Goal: Use online tool/utility: Utilize a website feature to perform a specific function

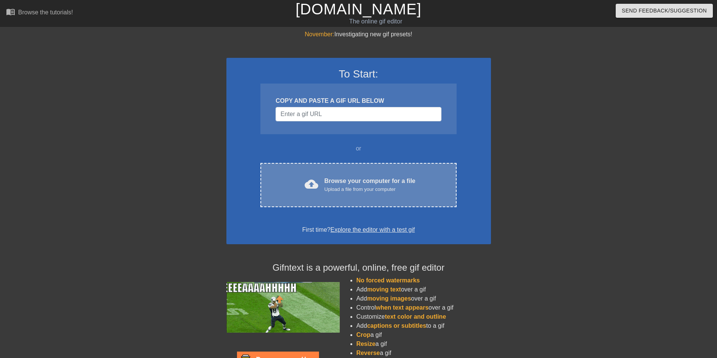
click at [315, 181] on span "cloud_upload" at bounding box center [311, 184] width 14 height 14
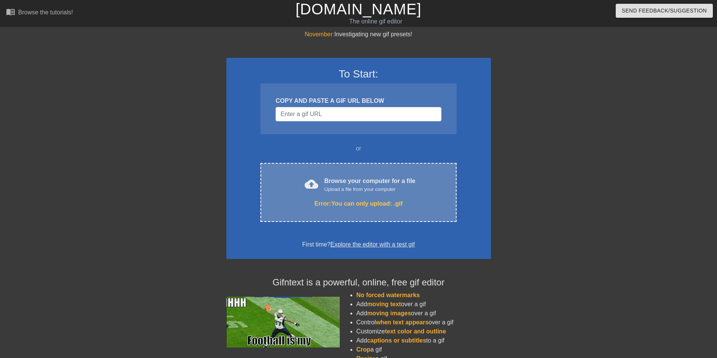
click at [380, 193] on div "cloud_upload Browse your computer for a file Upload a file from your computer E…" at bounding box center [358, 192] width 196 height 59
click at [311, 178] on span "cloud_upload" at bounding box center [311, 184] width 14 height 14
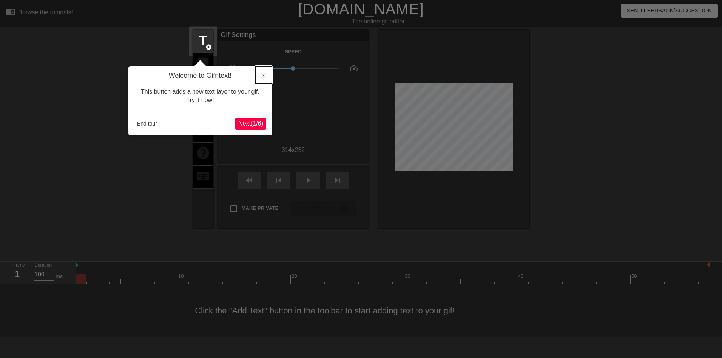
click at [263, 78] on button "Close" at bounding box center [263, 74] width 17 height 17
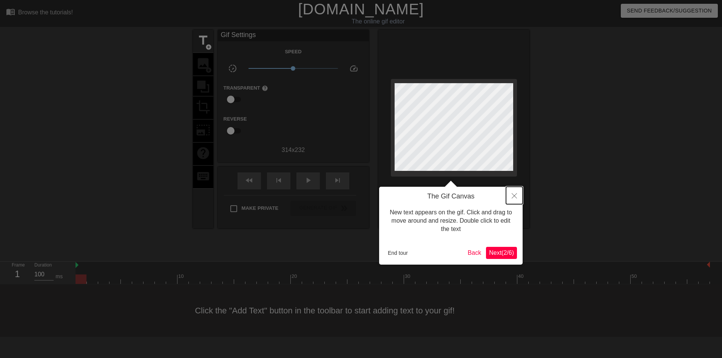
click at [515, 194] on icon "Close" at bounding box center [514, 195] width 5 height 5
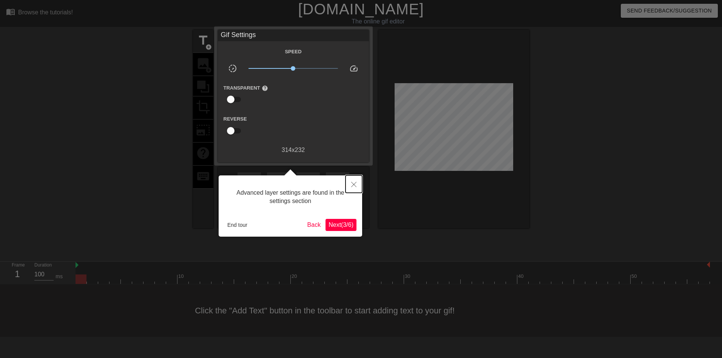
click at [351, 187] on button "Close" at bounding box center [354, 183] width 17 height 17
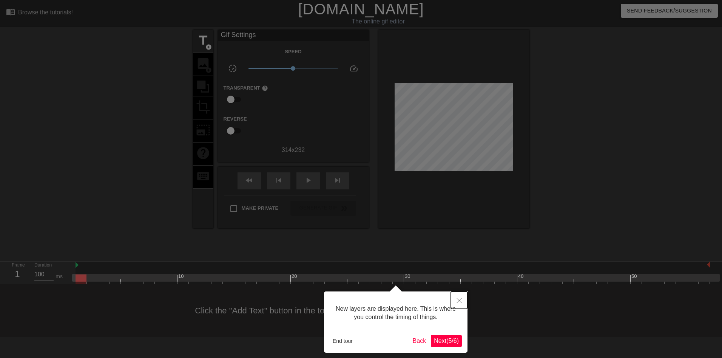
click at [457, 303] on icon "Close" at bounding box center [459, 300] width 5 height 5
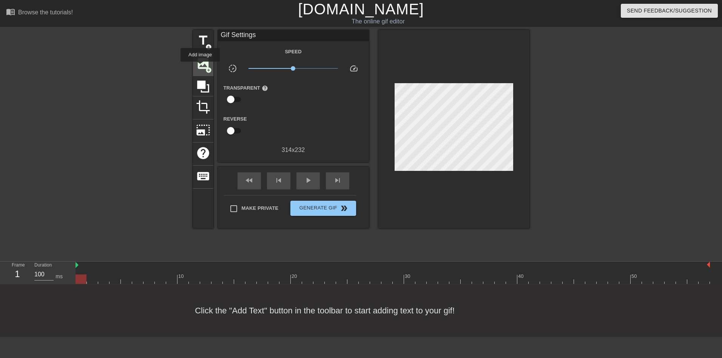
click at [200, 67] on span "image" at bounding box center [203, 63] width 14 height 14
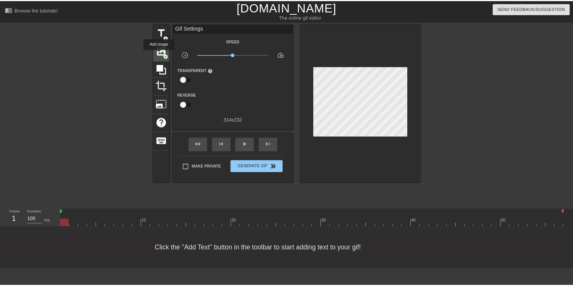
scroll to position [0, 0]
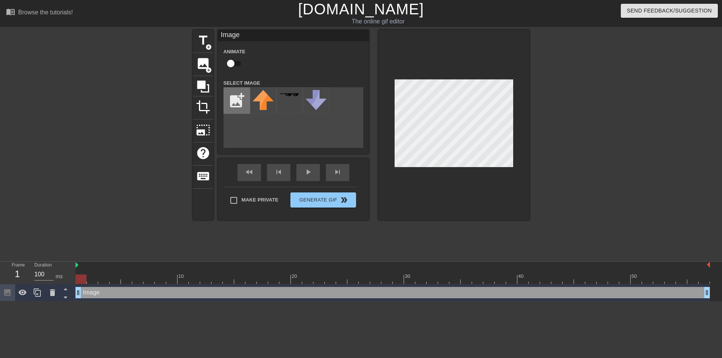
click at [243, 105] on input "file" at bounding box center [237, 101] width 26 height 26
click at [237, 102] on input "file" at bounding box center [237, 101] width 26 height 26
type input "C:\fakepath\[PERSON_NAME]-true-3700-x-3700-v0-qz4le6i347391.png"
click at [261, 106] on icon at bounding box center [263, 108] width 18 height 18
click at [261, 105] on img at bounding box center [263, 100] width 21 height 21
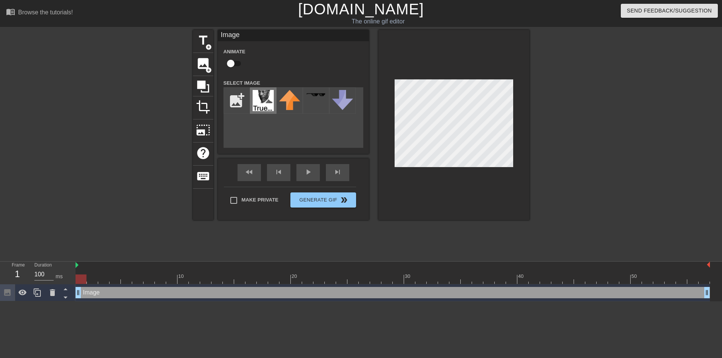
click at [261, 102] on img at bounding box center [263, 100] width 21 height 21
click at [501, 214] on div at bounding box center [454, 125] width 151 height 190
click at [477, 170] on div at bounding box center [454, 125] width 151 height 190
click at [486, 184] on div at bounding box center [454, 125] width 151 height 190
click at [533, 141] on div "title add_circle image add_circle crop photo_size_select_large help keyboard Im…" at bounding box center [361, 143] width 722 height 227
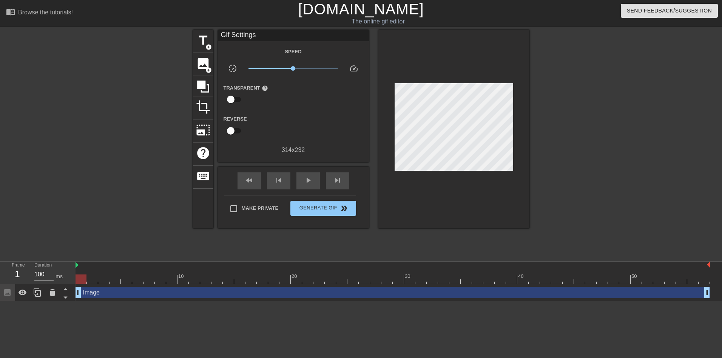
click at [468, 145] on div at bounding box center [454, 129] width 151 height 198
click at [603, 139] on div at bounding box center [595, 143] width 113 height 227
click at [202, 80] on icon at bounding box center [203, 86] width 14 height 14
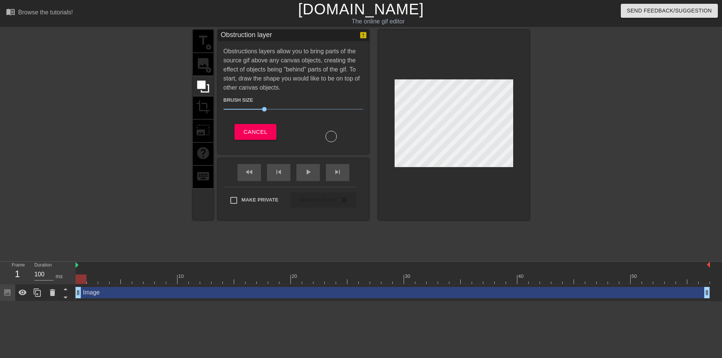
click at [208, 44] on div "title add_circle image add_circle crop photo_size_select_large help keyboard" at bounding box center [203, 125] width 20 height 190
click at [267, 135] on span "Cancel" at bounding box center [256, 132] width 24 height 10
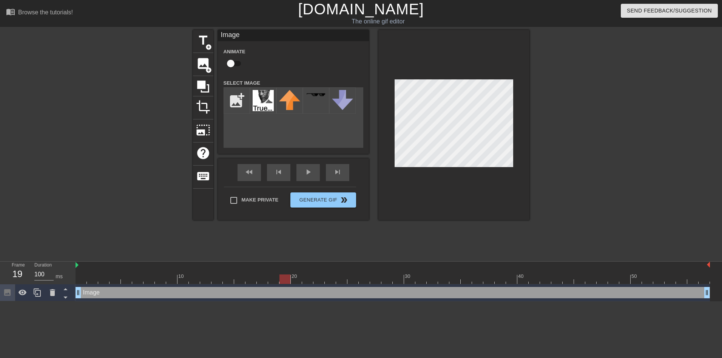
click at [236, 63] on input "checkbox" at bounding box center [230, 63] width 43 height 14
checkbox input "true"
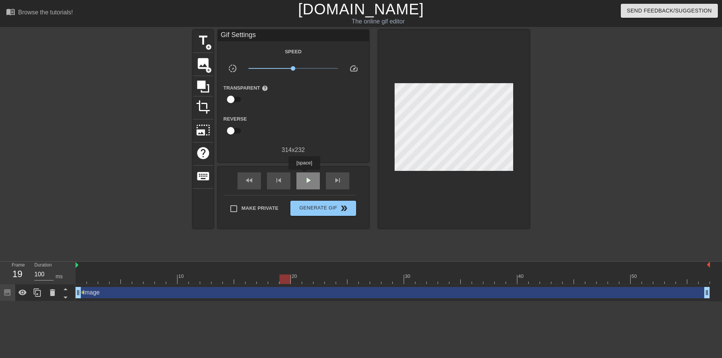
click at [304, 176] on span "play_arrow" at bounding box center [308, 180] width 9 height 9
click at [304, 177] on span "pause" at bounding box center [308, 180] width 9 height 9
click at [201, 67] on span "image" at bounding box center [203, 63] width 14 height 14
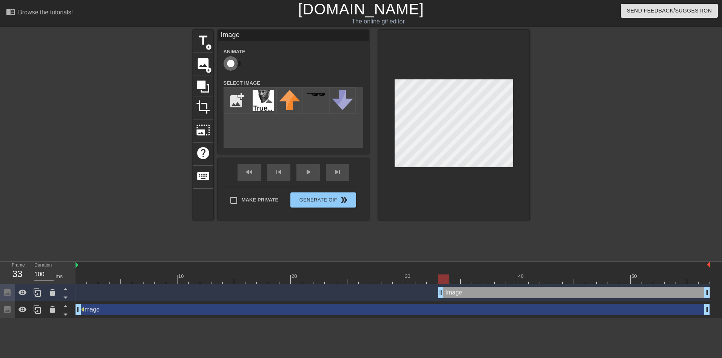
click at [232, 65] on input "checkbox" at bounding box center [230, 63] width 43 height 14
checkbox input "true"
drag, startPoint x: 389, startPoint y: 111, endPoint x: 469, endPoint y: 295, distance: 200.7
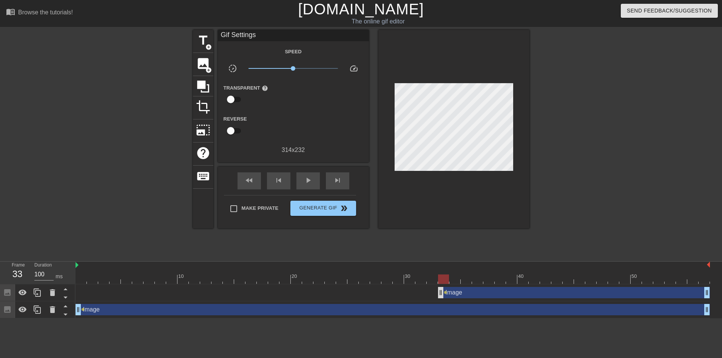
drag, startPoint x: 469, startPoint y: 295, endPoint x: 443, endPoint y: 293, distance: 25.8
click at [443, 292] on div "Image drag_handle drag_handle lens" at bounding box center [393, 292] width 635 height 11
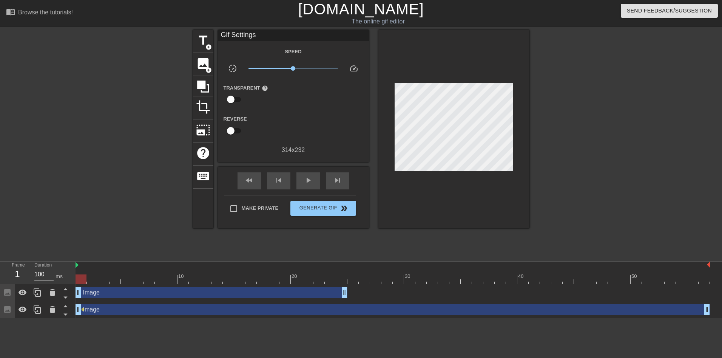
drag, startPoint x: 476, startPoint y: 289, endPoint x: 3, endPoint y: 284, distance: 472.6
click at [0, 286] on html "menu_book Browse the tutorials! [DOMAIN_NAME] The online gif editor Send Feedba…" at bounding box center [361, 159] width 722 height 318
drag, startPoint x: 119, startPoint y: 306, endPoint x: 52, endPoint y: 311, distance: 67.7
click at [52, 311] on icon at bounding box center [52, 309] width 5 height 7
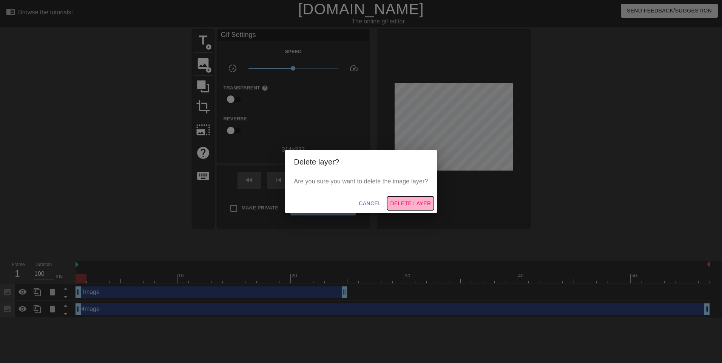
click at [426, 204] on span "Delete Layer" at bounding box center [410, 203] width 41 height 9
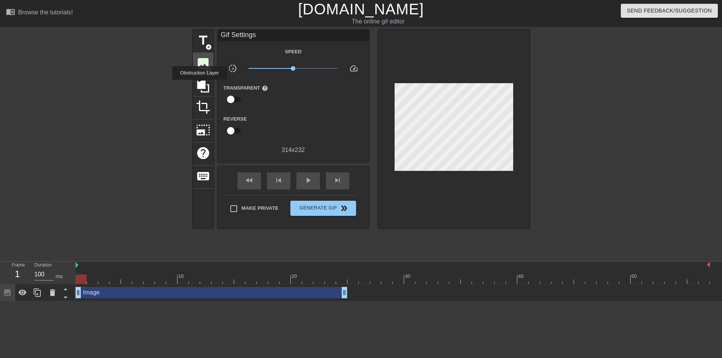
click at [193, 59] on div "image add_circle" at bounding box center [203, 64] width 20 height 23
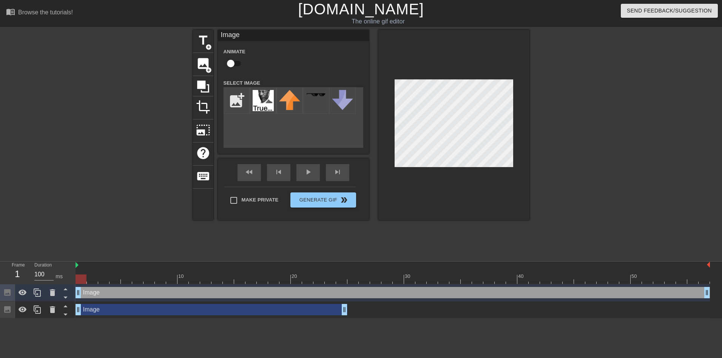
click at [105, 291] on div "Image drag_handle drag_handle" at bounding box center [393, 292] width 635 height 11
click at [53, 289] on icon at bounding box center [52, 292] width 9 height 9
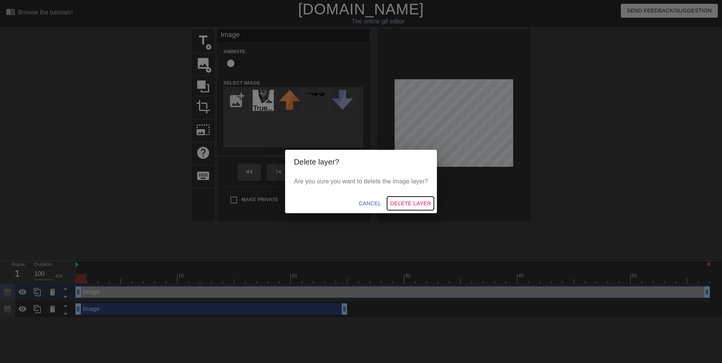
click at [393, 209] on button "Delete Layer" at bounding box center [410, 204] width 47 height 14
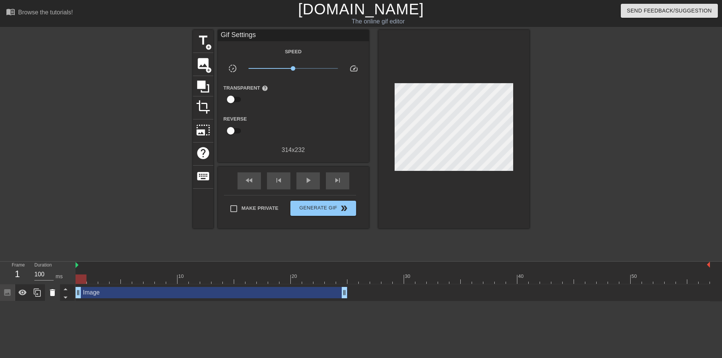
click at [51, 289] on icon at bounding box center [52, 292] width 9 height 9
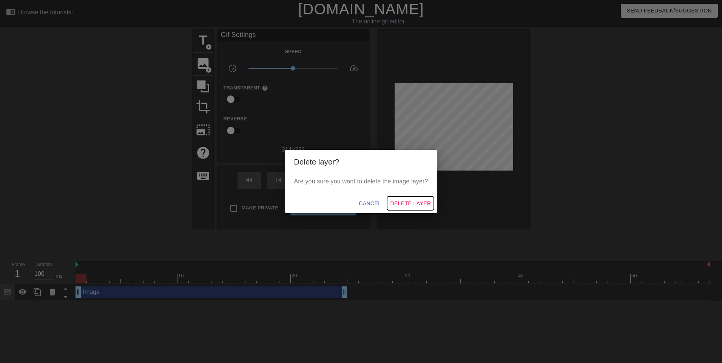
drag, startPoint x: 401, startPoint y: 201, endPoint x: 401, endPoint y: 205, distance: 4.2
click at [401, 201] on span "Delete Layer" at bounding box center [410, 203] width 41 height 9
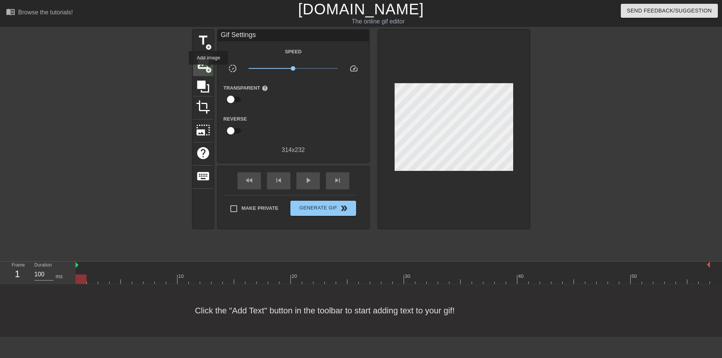
click at [208, 68] on span "add_circle" at bounding box center [209, 70] width 6 height 6
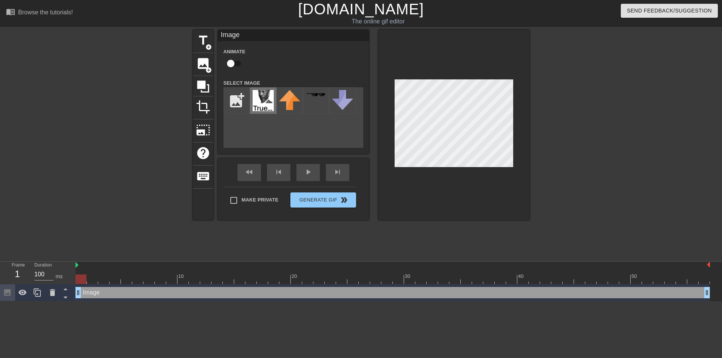
click at [266, 109] on img at bounding box center [263, 100] width 21 height 21
click at [510, 174] on div at bounding box center [454, 125] width 151 height 190
click at [516, 199] on div at bounding box center [454, 125] width 151 height 190
click at [500, 168] on div at bounding box center [454, 125] width 151 height 190
click at [238, 60] on input "checkbox" at bounding box center [230, 63] width 43 height 14
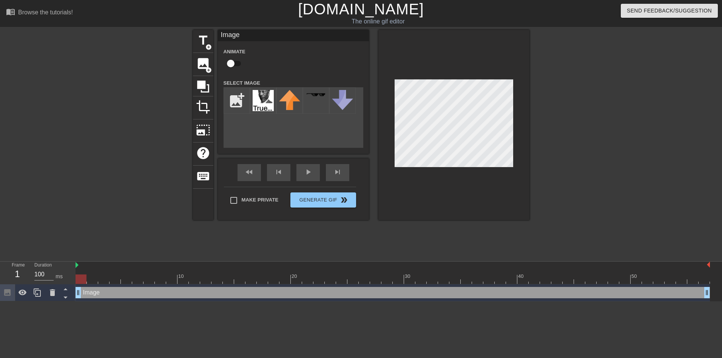
checkbox input "true"
click at [85, 277] on div at bounding box center [81, 278] width 11 height 9
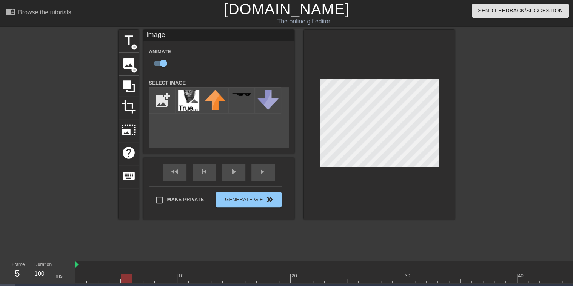
drag, startPoint x: 665, startPoint y: 0, endPoint x: 497, endPoint y: 240, distance: 292.9
click at [497, 240] on div at bounding box center [520, 143] width 113 height 227
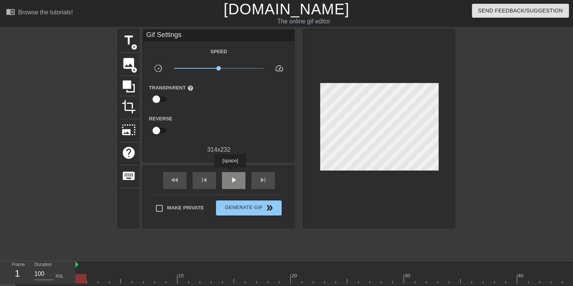
click at [230, 173] on div "play_arrow" at bounding box center [233, 180] width 23 height 17
click at [230, 175] on div "pause" at bounding box center [233, 180] width 23 height 17
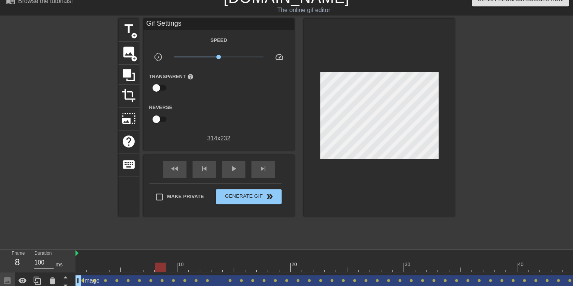
scroll to position [19, 0]
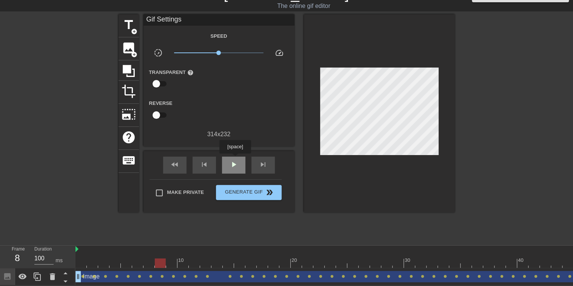
click at [235, 160] on span "play_arrow" at bounding box center [233, 164] width 9 height 9
click at [234, 160] on span "pause" at bounding box center [233, 164] width 9 height 9
click at [207, 253] on div at bounding box center [205, 257] width 11 height 9
click at [190, 248] on div at bounding box center [393, 250] width 635 height 8
click at [213, 253] on div at bounding box center [217, 257] width 11 height 9
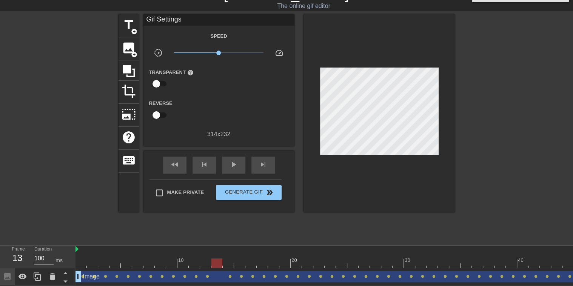
drag, startPoint x: 213, startPoint y: 252, endPoint x: 221, endPoint y: 253, distance: 7.6
click at [218, 253] on div at bounding box center [217, 257] width 11 height 9
click at [232, 253] on div at bounding box center [228, 257] width 11 height 9
click at [249, 259] on div at bounding box center [393, 263] width 635 height 9
click at [263, 259] on div at bounding box center [393, 263] width 635 height 9
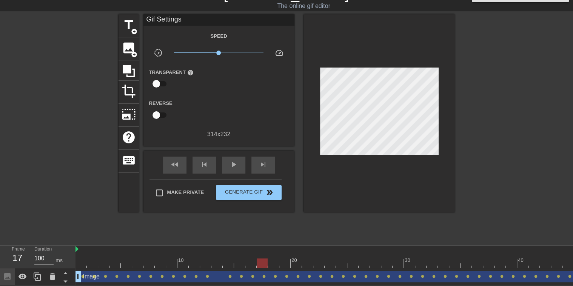
click at [269, 259] on div at bounding box center [393, 263] width 635 height 9
click at [286, 259] on div at bounding box center [393, 263] width 635 height 9
click at [270, 259] on div at bounding box center [393, 263] width 635 height 9
click at [284, 259] on div at bounding box center [393, 263] width 635 height 9
click at [274, 259] on div at bounding box center [393, 263] width 635 height 9
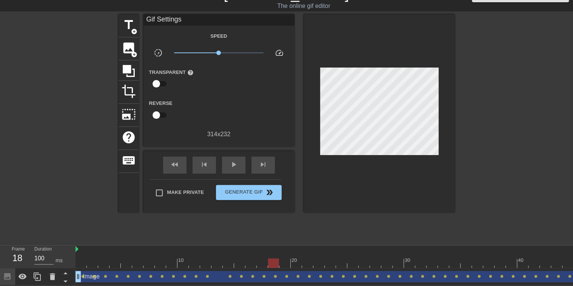
click at [284, 259] on div at bounding box center [393, 263] width 635 height 9
click at [127, 46] on span "image" at bounding box center [129, 48] width 14 height 14
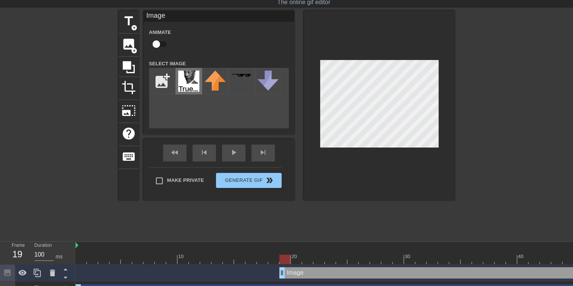
click at [190, 85] on img at bounding box center [188, 81] width 21 height 21
click at [434, 185] on div at bounding box center [379, 106] width 151 height 190
click at [428, 196] on div at bounding box center [379, 106] width 151 height 190
click at [400, 167] on div at bounding box center [379, 106] width 151 height 190
click at [129, 65] on icon at bounding box center [129, 67] width 12 height 12
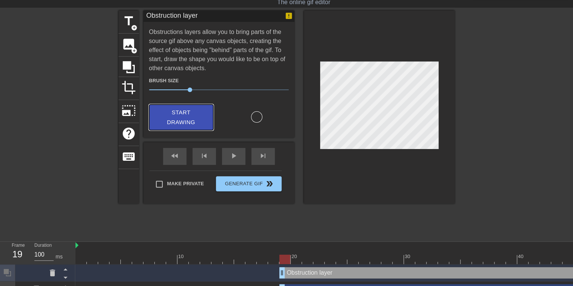
click at [184, 114] on span "Start Drawing" at bounding box center [181, 118] width 46 height 20
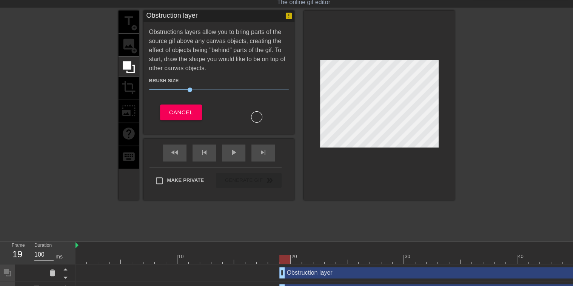
click at [423, 150] on div at bounding box center [379, 106] width 151 height 190
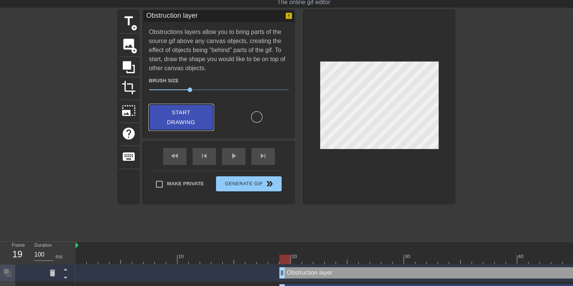
click at [200, 111] on span "Start Drawing" at bounding box center [181, 118] width 46 height 20
click at [129, 47] on span "image" at bounding box center [129, 44] width 14 height 14
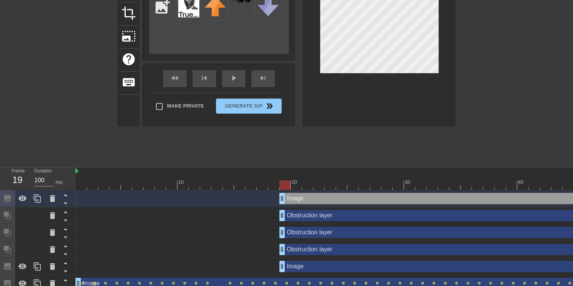
scroll to position [104, 0]
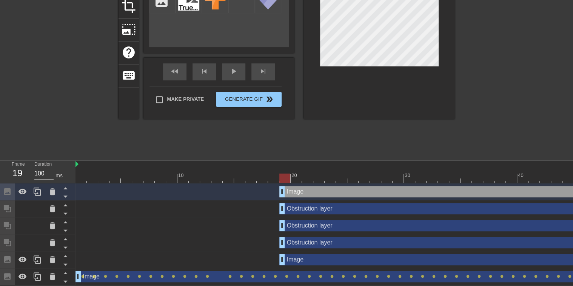
click at [292, 255] on div "Image drag_handle drag_handle" at bounding box center [495, 259] width 431 height 11
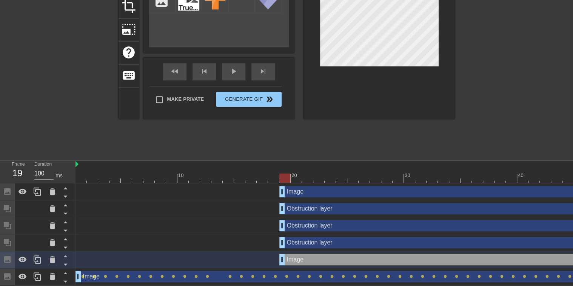
click at [300, 207] on div "Obstruction layer drag_handle drag_handle" at bounding box center [495, 208] width 431 height 11
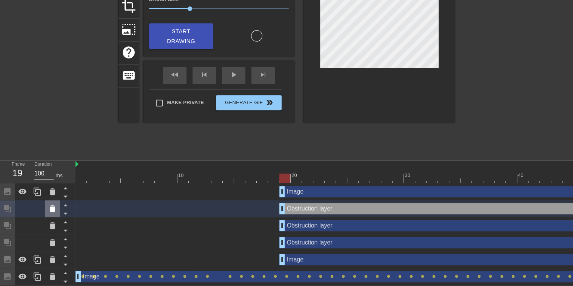
click at [54, 210] on icon at bounding box center [52, 208] width 9 height 9
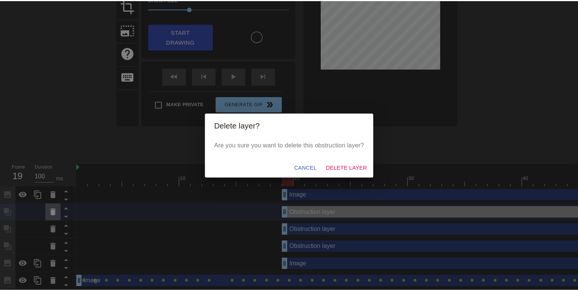
scroll to position [100, 0]
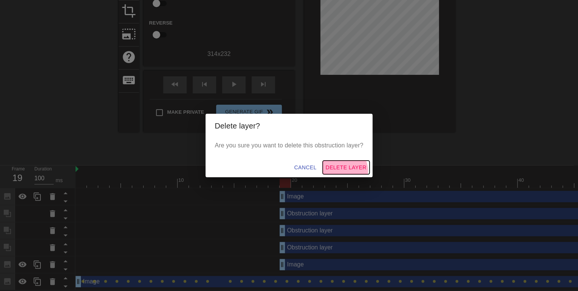
click at [345, 171] on span "Delete Layer" at bounding box center [346, 167] width 41 height 9
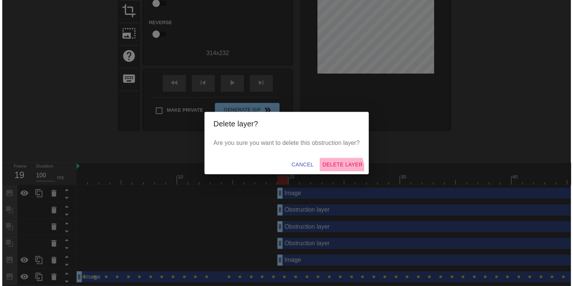
scroll to position [87, 0]
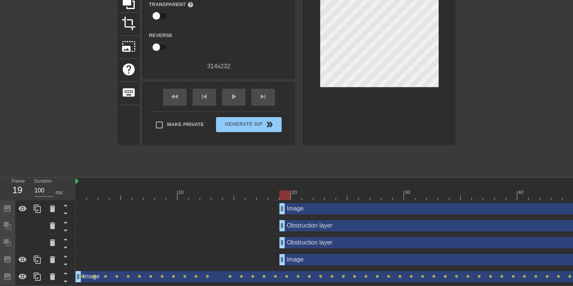
click at [257, 277] on div "Image drag_handle drag_handle" at bounding box center [393, 276] width 635 height 11
click at [302, 263] on div "Image drag_handle drag_handle" at bounding box center [393, 260] width 635 height 17
click at [302, 260] on div "Image drag_handle drag_handle" at bounding box center [495, 259] width 431 height 11
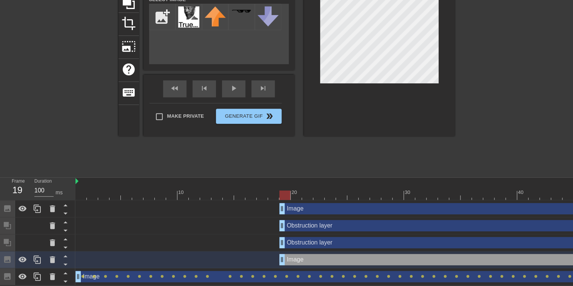
click at [298, 205] on div "Image drag_handle drag_handle" at bounding box center [495, 208] width 431 height 11
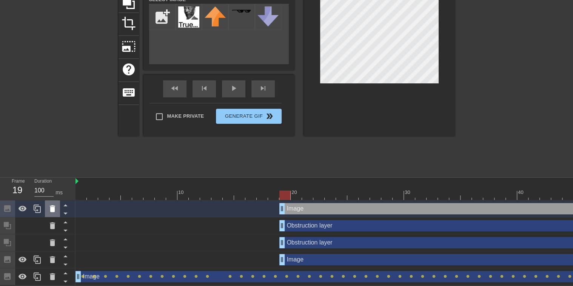
click at [56, 204] on icon at bounding box center [52, 208] width 9 height 9
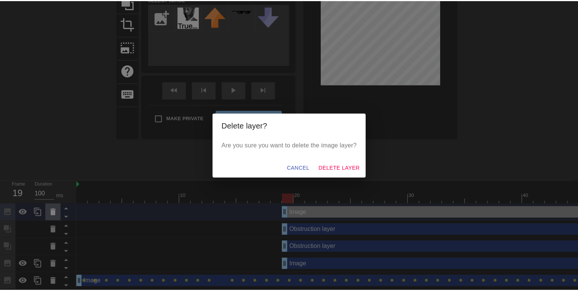
scroll to position [83, 0]
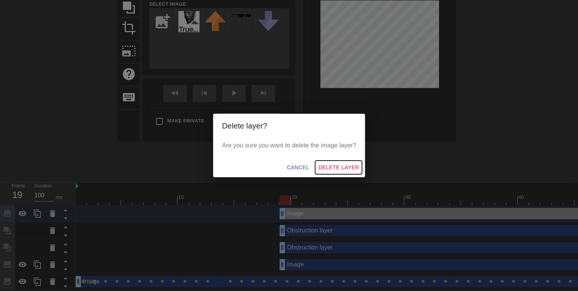
click at [356, 165] on span "Delete Layer" at bounding box center [338, 167] width 41 height 9
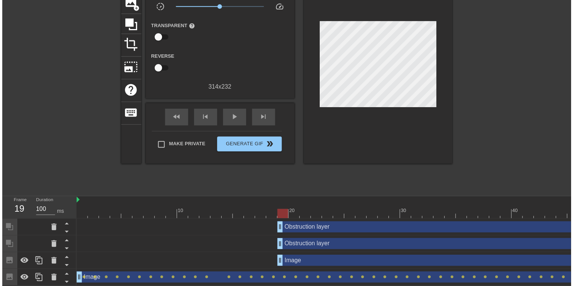
scroll to position [70, 0]
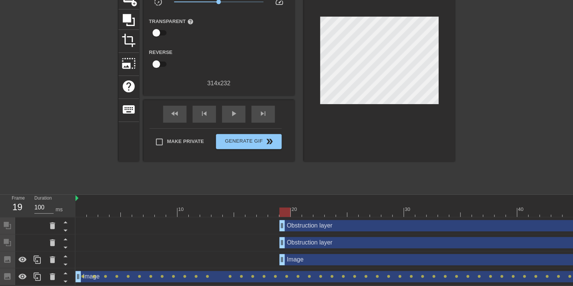
click at [310, 255] on div "Image drag_handle drag_handle" at bounding box center [495, 259] width 431 height 11
click at [295, 262] on div "Image drag_handle drag_handle" at bounding box center [393, 260] width 635 height 17
click at [296, 258] on div "Image drag_handle drag_handle" at bounding box center [495, 259] width 431 height 11
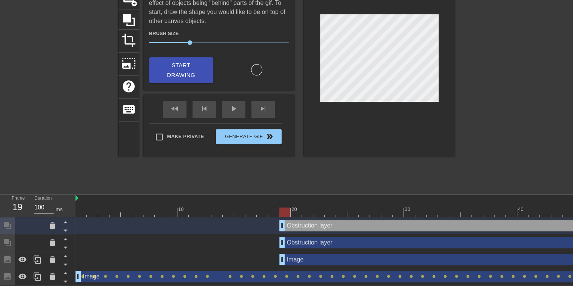
click at [301, 254] on div "Image drag_handle drag_handle" at bounding box center [495, 259] width 431 height 11
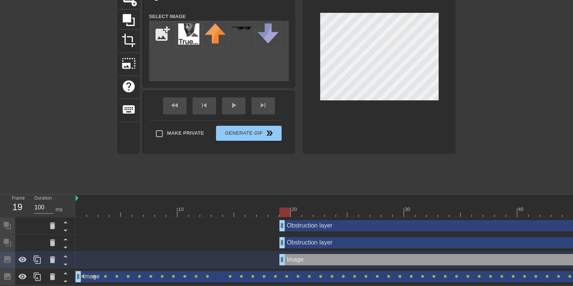
checkbox input "true"
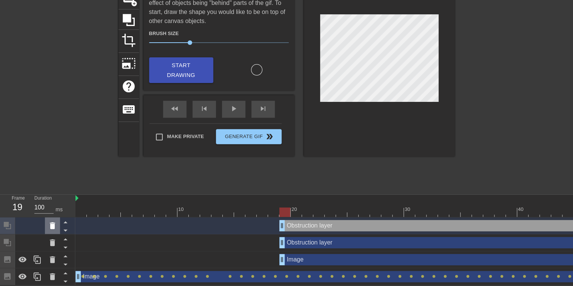
click at [49, 221] on icon at bounding box center [52, 225] width 9 height 9
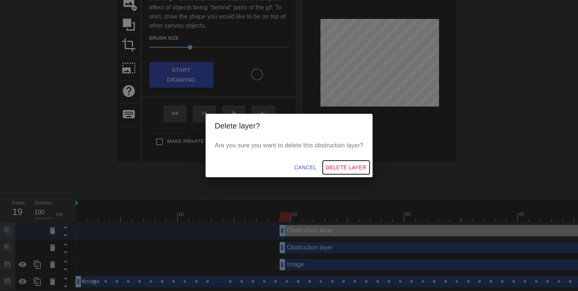
click at [335, 169] on span "Delete Layer" at bounding box center [346, 167] width 41 height 9
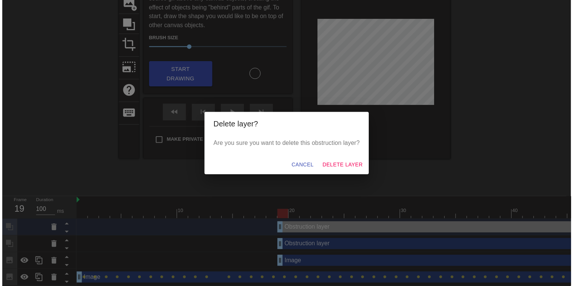
scroll to position [53, 0]
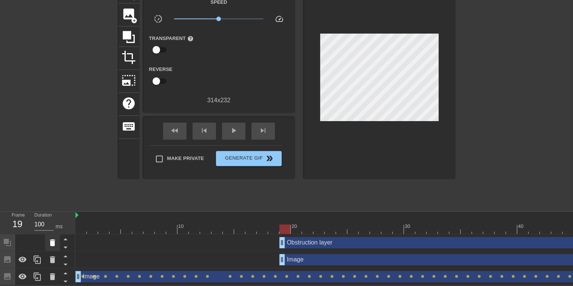
click at [51, 240] on icon at bounding box center [52, 243] width 5 height 7
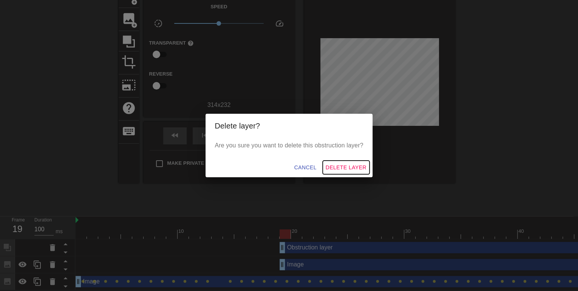
click at [359, 164] on span "Delete Layer" at bounding box center [346, 167] width 41 height 9
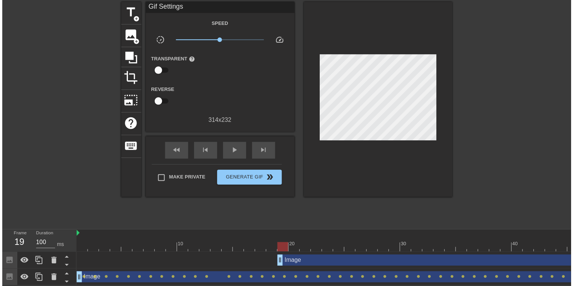
scroll to position [36, 0]
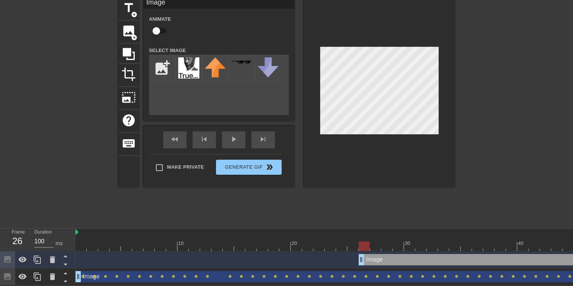
drag, startPoint x: 282, startPoint y: 258, endPoint x: 363, endPoint y: 257, distance: 80.5
click at [153, 25] on input "checkbox" at bounding box center [156, 31] width 43 height 14
checkbox input "true"
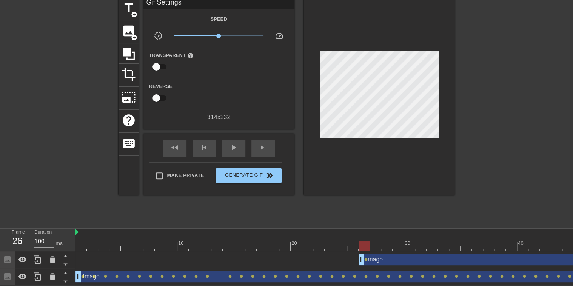
click at [434, 215] on div "title add_circle image add_circle crop photo_size_select_large help keyboard Gi…" at bounding box center [287, 110] width 337 height 227
click at [237, 143] on span "play_arrow" at bounding box center [233, 147] width 9 height 9
click at [232, 143] on span "pause" at bounding box center [233, 147] width 9 height 9
drag, startPoint x: 362, startPoint y: 260, endPoint x: 339, endPoint y: 257, distance: 23.2
drag, startPoint x: 341, startPoint y: 256, endPoint x: 331, endPoint y: 255, distance: 10.3
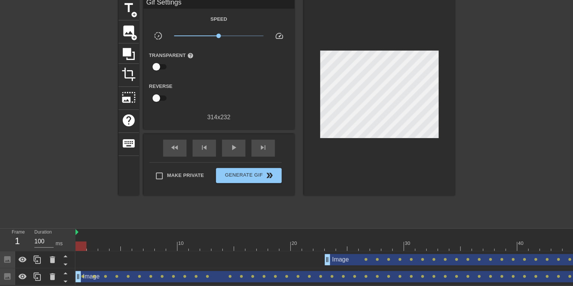
click at [83, 243] on div at bounding box center [393, 246] width 635 height 9
click at [229, 147] on span "play_arrow" at bounding box center [233, 147] width 9 height 9
drag, startPoint x: 325, startPoint y: 260, endPoint x: 281, endPoint y: 255, distance: 44.0
click at [79, 254] on div "Image drag_handle drag_handle lens lens lens lens lens lens lens lens lens lens…" at bounding box center [393, 259] width 635 height 11
click at [82, 244] on div at bounding box center [393, 246] width 635 height 9
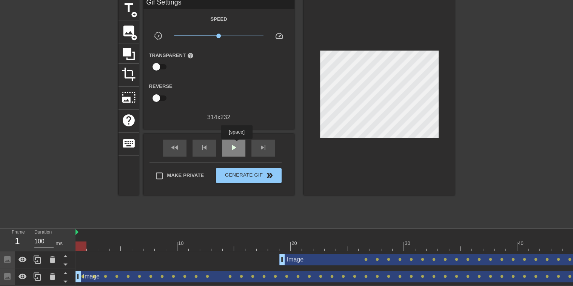
click at [236, 144] on span "play_arrow" at bounding box center [233, 147] width 9 height 9
click at [231, 143] on span "pause" at bounding box center [233, 147] width 9 height 9
click at [282, 246] on div at bounding box center [393, 246] width 635 height 9
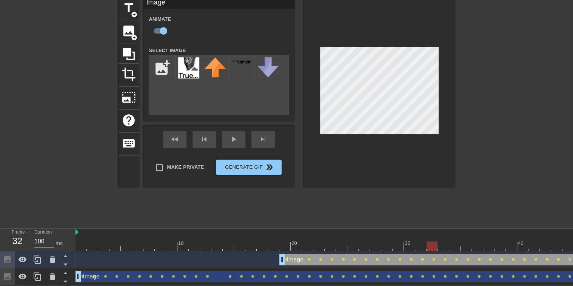
click at [283, 242] on div at bounding box center [393, 246] width 635 height 9
click at [242, 138] on div "play_arrow" at bounding box center [233, 139] width 23 height 17
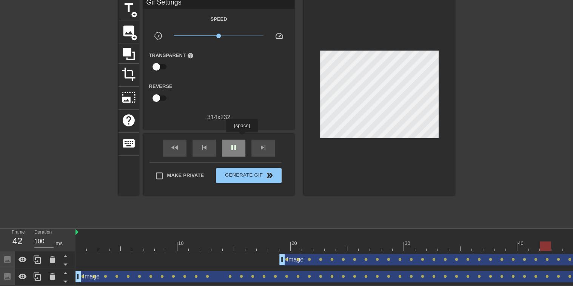
click at [242, 140] on div "pause" at bounding box center [233, 148] width 23 height 17
click at [133, 24] on span "image" at bounding box center [129, 31] width 14 height 14
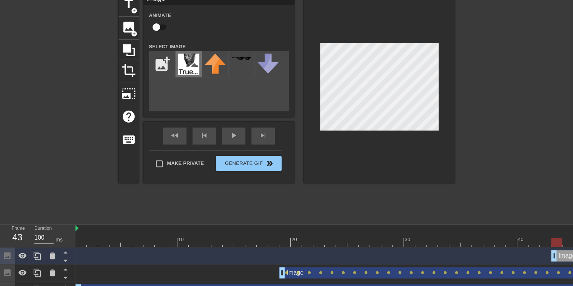
click at [188, 63] on img at bounding box center [188, 64] width 21 height 21
click at [151, 26] on input "checkbox" at bounding box center [156, 27] width 43 height 14
checkbox input "true"
click at [420, 153] on div at bounding box center [379, 89] width 151 height 190
click at [446, 167] on div at bounding box center [379, 89] width 151 height 190
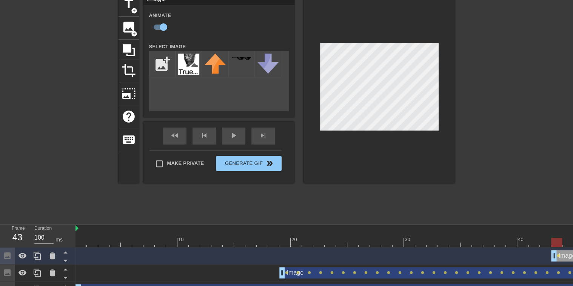
click at [409, 158] on div at bounding box center [379, 89] width 151 height 190
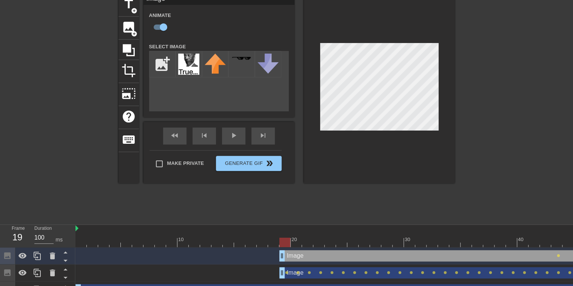
drag, startPoint x: 553, startPoint y: 258, endPoint x: 285, endPoint y: 251, distance: 268.7
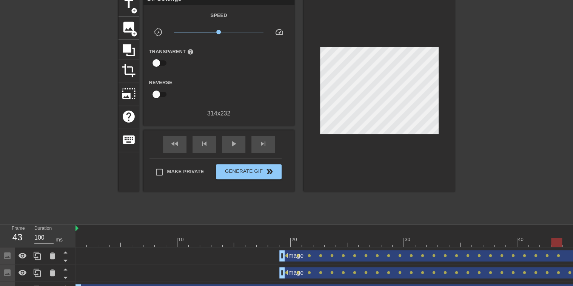
click at [289, 239] on div at bounding box center [393, 242] width 635 height 9
click at [235, 146] on span "play_arrow" at bounding box center [233, 143] width 9 height 9
click at [235, 146] on span "pause" at bounding box center [233, 143] width 9 height 9
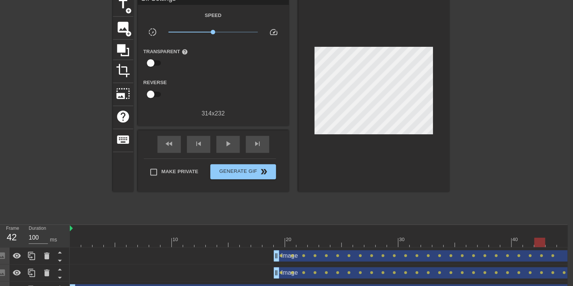
click at [540, 238] on div at bounding box center [387, 242] width 635 height 9
click at [569, 238] on div at bounding box center [387, 242] width 635 height 9
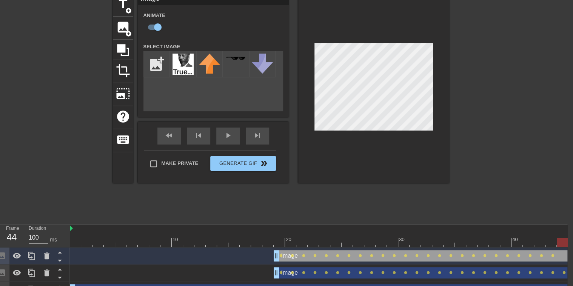
click at [561, 242] on div at bounding box center [387, 242] width 635 height 9
click at [548, 240] on div at bounding box center [387, 242] width 635 height 9
click at [535, 240] on div at bounding box center [387, 242] width 635 height 9
click at [553, 242] on div at bounding box center [387, 242] width 635 height 9
click at [227, 136] on div "play_arrow" at bounding box center [227, 136] width 23 height 17
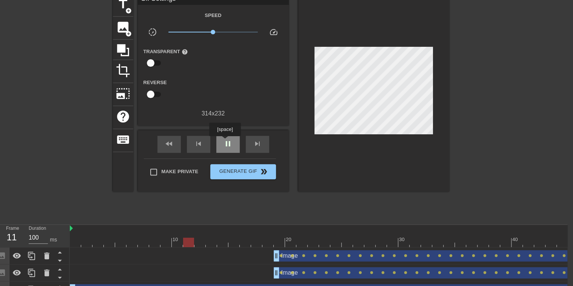
click at [229, 144] on span "pause" at bounding box center [228, 143] width 9 height 9
click at [278, 243] on div at bounding box center [387, 242] width 635 height 9
click at [128, 31] on span "add_circle" at bounding box center [128, 34] width 6 height 6
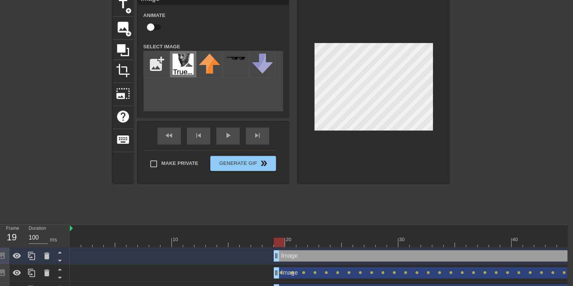
click at [183, 62] on img at bounding box center [183, 64] width 21 height 21
click at [152, 24] on input "checkbox" at bounding box center [150, 27] width 43 height 14
checkbox input "true"
click at [430, 172] on div at bounding box center [373, 89] width 151 height 190
click at [434, 171] on div at bounding box center [373, 89] width 151 height 190
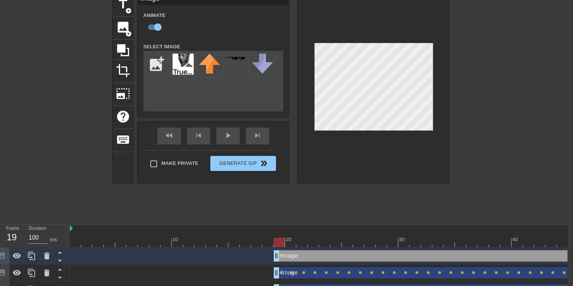
click at [414, 136] on div at bounding box center [373, 89] width 151 height 190
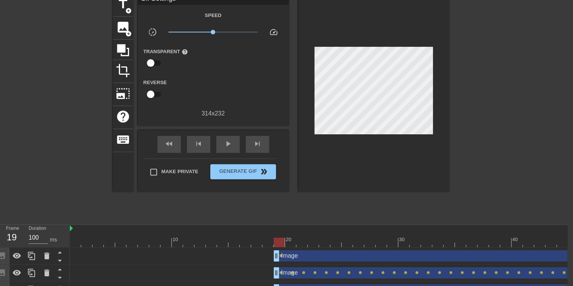
click at [315, 45] on div at bounding box center [373, 93] width 151 height 198
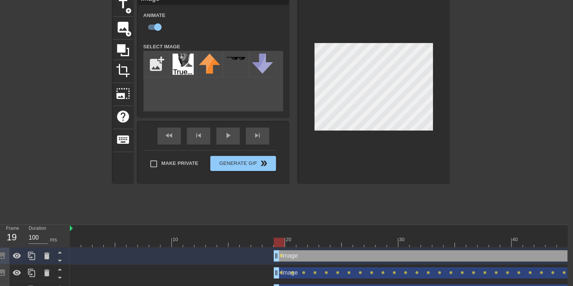
click at [411, 130] on div at bounding box center [373, 89] width 151 height 190
click at [410, 131] on div at bounding box center [373, 89] width 151 height 190
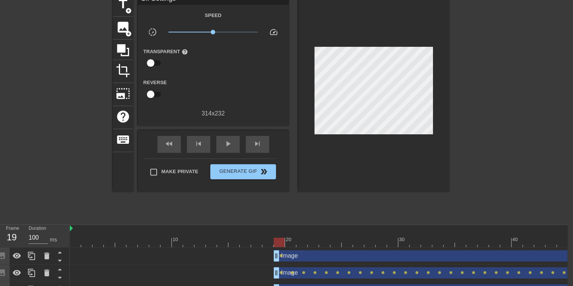
click at [410, 130] on div at bounding box center [373, 93] width 151 height 198
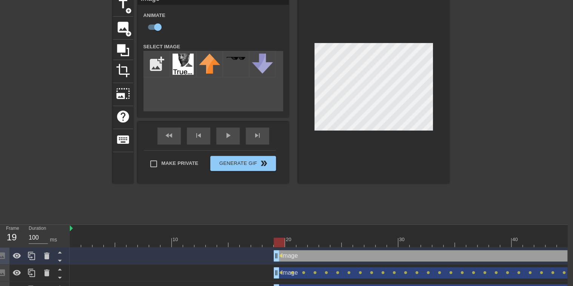
drag, startPoint x: 410, startPoint y: 131, endPoint x: 397, endPoint y: 131, distance: 13.2
click at [397, 131] on div at bounding box center [373, 89] width 151 height 190
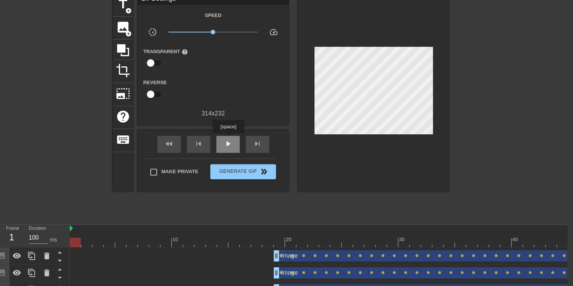
click at [228, 139] on span "play_arrow" at bounding box center [228, 143] width 9 height 9
click at [232, 147] on span "pause" at bounding box center [228, 143] width 9 height 9
click at [124, 29] on span "image" at bounding box center [123, 27] width 14 height 14
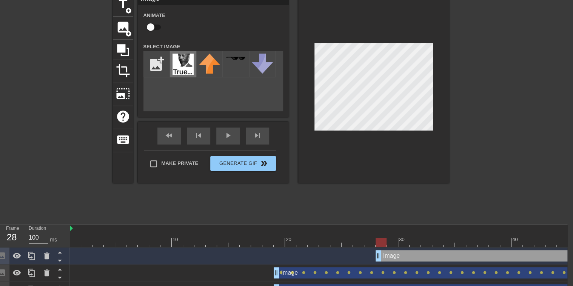
click at [186, 59] on img at bounding box center [183, 64] width 21 height 21
click at [493, 175] on div "title add_circle image add_circle crop photo_size_select_large help keyboard Im…" at bounding box center [280, 107] width 573 height 227
click at [444, 159] on div at bounding box center [373, 89] width 151 height 190
click at [416, 154] on div at bounding box center [373, 89] width 151 height 190
click at [325, 40] on div at bounding box center [373, 89] width 151 height 190
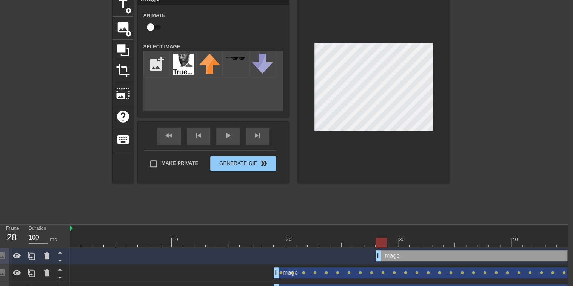
click at [412, 138] on div at bounding box center [373, 89] width 151 height 190
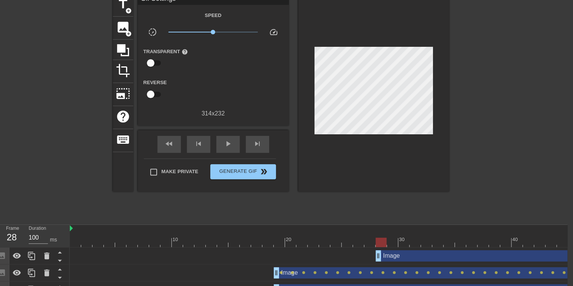
click at [422, 141] on div at bounding box center [373, 93] width 151 height 198
click at [393, 260] on div "Image drag_handle drag_handle" at bounding box center [540, 255] width 329 height 11
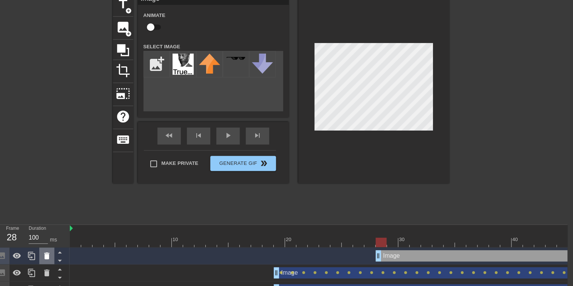
drag, startPoint x: 394, startPoint y: 257, endPoint x: 45, endPoint y: 259, distance: 348.3
click at [45, 259] on icon at bounding box center [46, 256] width 5 height 7
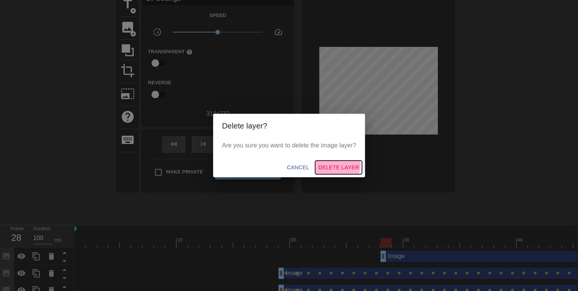
click at [334, 165] on span "Delete Layer" at bounding box center [338, 167] width 41 height 9
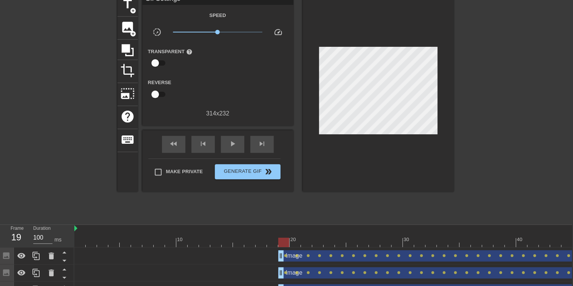
click at [283, 240] on div at bounding box center [391, 242] width 635 height 9
click at [130, 32] on span "add_circle" at bounding box center [133, 34] width 6 height 6
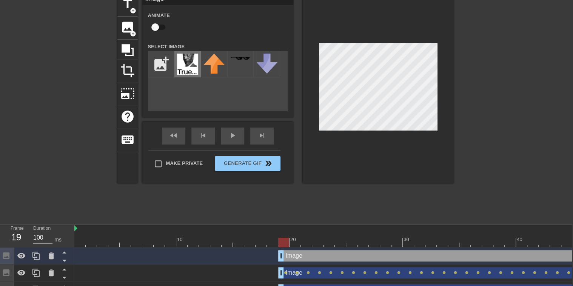
click at [187, 63] on img at bounding box center [187, 64] width 21 height 21
click at [423, 159] on div at bounding box center [378, 89] width 151 height 190
click at [50, 257] on icon at bounding box center [51, 256] width 5 height 7
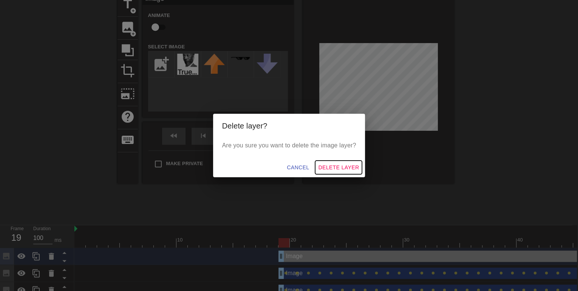
click at [343, 169] on span "Delete Layer" at bounding box center [338, 167] width 41 height 9
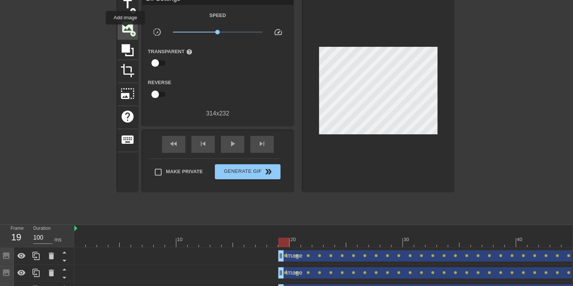
click at [125, 30] on span "image" at bounding box center [128, 27] width 14 height 14
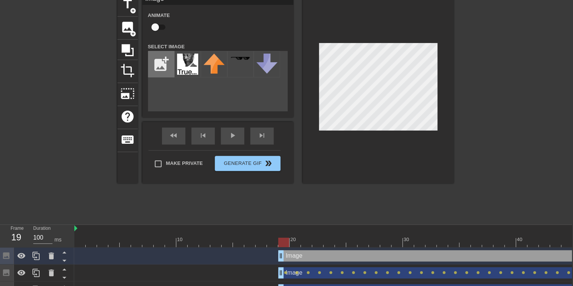
click at [157, 65] on input "file" at bounding box center [161, 64] width 26 height 26
type input "C:\fakepath\[PERSON_NAME]-true-3700-x-3700-v0-g0fa2kf347391.png"
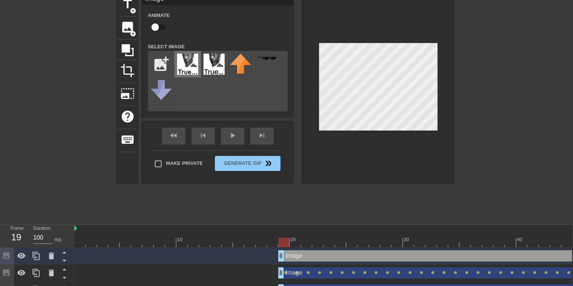
click at [186, 66] on img at bounding box center [187, 64] width 21 height 21
click at [380, 45] on div at bounding box center [378, 89] width 151 height 190
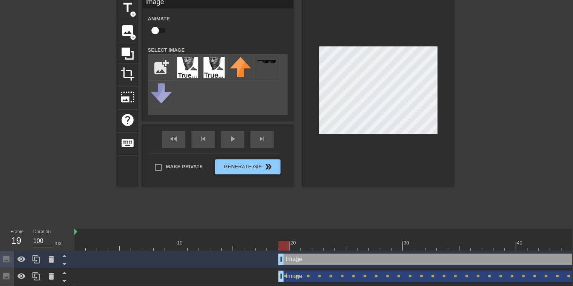
scroll to position [27, 1]
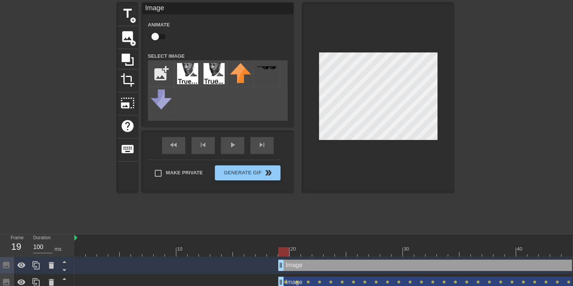
click at [283, 248] on div at bounding box center [391, 251] width 635 height 9
click at [155, 37] on input "checkbox" at bounding box center [155, 36] width 43 height 14
checkbox input "true"
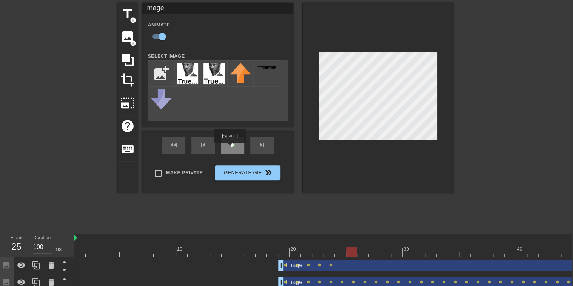
click at [230, 148] on span "play_arrow" at bounding box center [232, 145] width 9 height 9
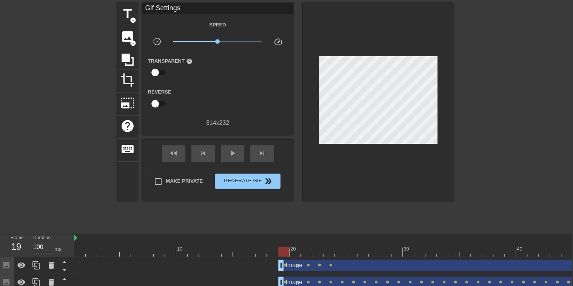
click at [279, 252] on div at bounding box center [391, 251] width 635 height 9
click at [236, 148] on div "play_arrow" at bounding box center [232, 153] width 23 height 17
click at [236, 148] on div "pause" at bounding box center [232, 153] width 23 height 17
click at [236, 148] on div "play_arrow" at bounding box center [232, 153] width 23 height 17
click at [236, 148] on div "pause" at bounding box center [232, 153] width 23 height 17
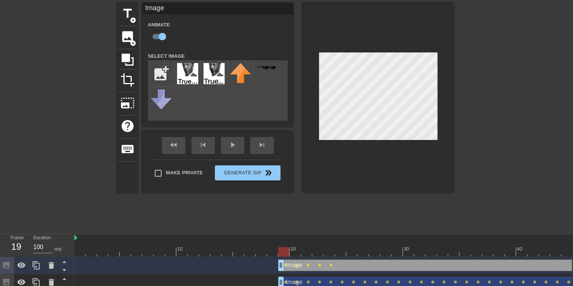
click at [280, 248] on div at bounding box center [391, 251] width 635 height 9
click at [323, 252] on div at bounding box center [391, 251] width 635 height 9
click at [330, 248] on div at bounding box center [391, 251] width 635 height 9
click at [341, 247] on div at bounding box center [391, 251] width 635 height 9
click at [284, 249] on div at bounding box center [391, 251] width 635 height 9
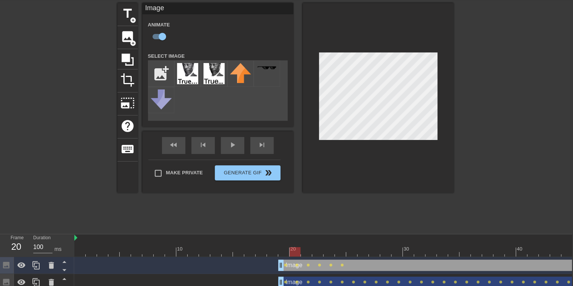
click at [295, 248] on div at bounding box center [391, 251] width 635 height 9
click at [308, 248] on div at bounding box center [391, 251] width 635 height 9
click at [319, 246] on div at bounding box center [317, 246] width 11 height 9
click at [330, 246] on div at bounding box center [329, 246] width 11 height 9
click at [342, 247] on div at bounding box center [391, 251] width 635 height 9
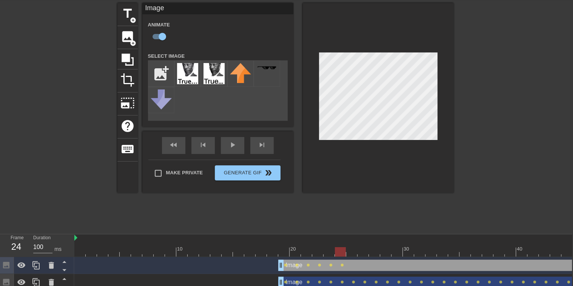
click at [351, 249] on div at bounding box center [391, 251] width 635 height 9
click at [280, 248] on div at bounding box center [391, 251] width 635 height 9
click at [242, 150] on div "play_arrow" at bounding box center [232, 145] width 23 height 17
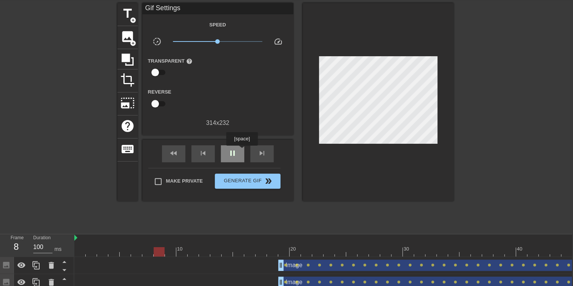
click at [242, 151] on div "pause" at bounding box center [232, 153] width 23 height 17
click at [281, 243] on div at bounding box center [283, 246] width 11 height 9
click at [125, 36] on span "image" at bounding box center [128, 36] width 14 height 14
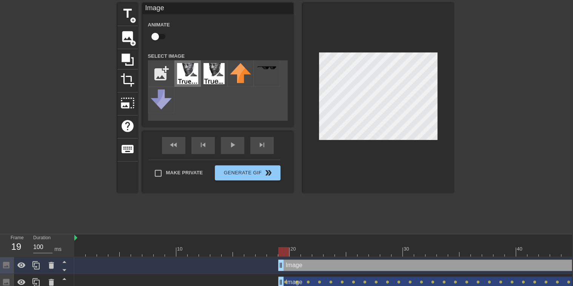
click at [183, 77] on img at bounding box center [187, 73] width 21 height 21
click at [156, 37] on input "checkbox" at bounding box center [155, 36] width 43 height 14
checkbox input "true"
click at [234, 148] on span "play_arrow" at bounding box center [232, 145] width 9 height 9
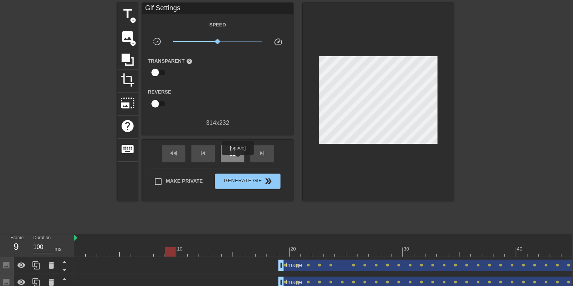
click at [235, 153] on span "pause" at bounding box center [232, 153] width 9 height 9
click at [126, 44] on div "image add_circle" at bounding box center [127, 37] width 20 height 23
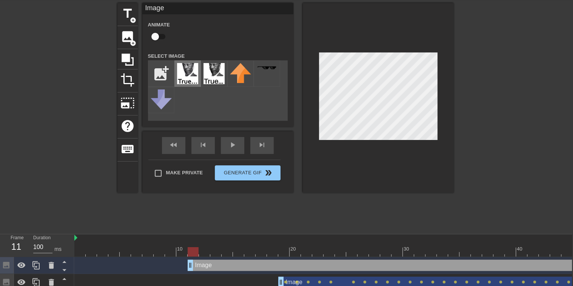
click at [189, 79] on img at bounding box center [187, 73] width 21 height 21
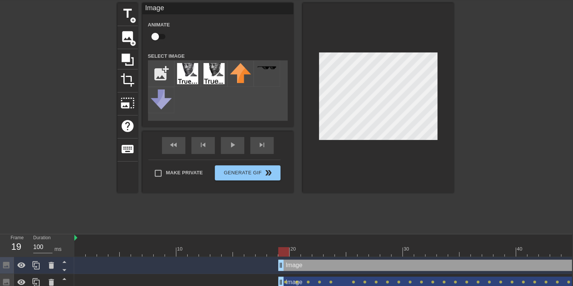
drag, startPoint x: 190, startPoint y: 265, endPoint x: 278, endPoint y: 261, distance: 88.1
click at [278, 261] on div "Image drag_handle drag_handle" at bounding box center [391, 265] width 635 height 11
click at [431, 140] on div at bounding box center [378, 98] width 151 height 190
click at [234, 145] on div "play_arrow" at bounding box center [232, 145] width 23 height 17
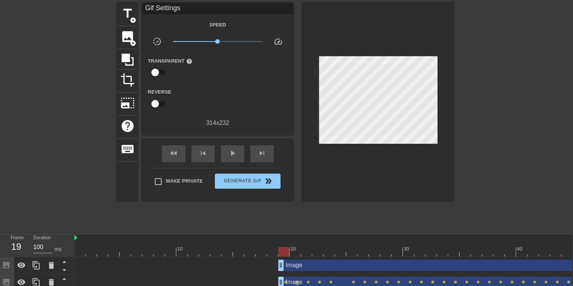
click at [282, 246] on div at bounding box center [283, 246] width 11 height 9
click at [131, 31] on span "image" at bounding box center [128, 36] width 14 height 14
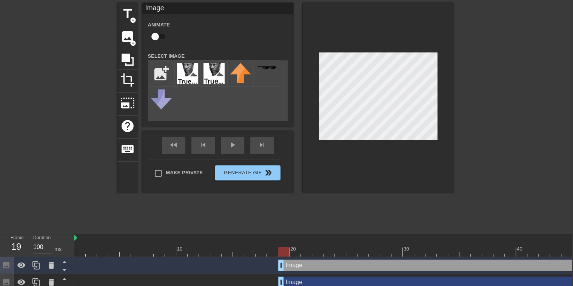
click at [154, 34] on input "checkbox" at bounding box center [155, 36] width 43 height 14
checkbox input "true"
click at [48, 264] on icon at bounding box center [51, 265] width 9 height 9
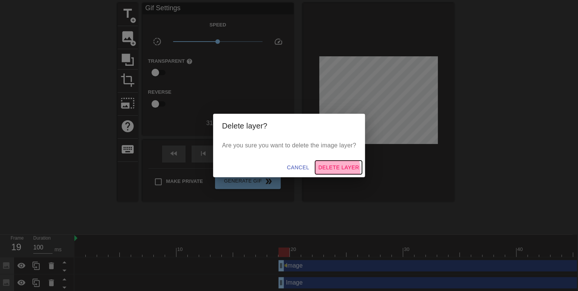
click at [335, 169] on span "Delete Layer" at bounding box center [338, 167] width 41 height 9
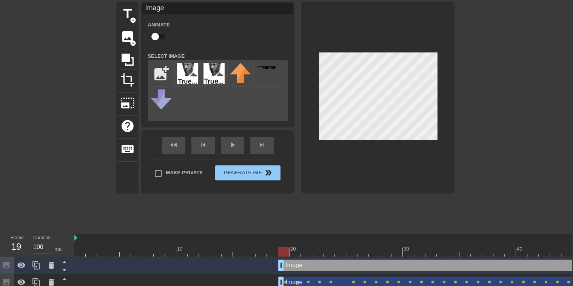
click at [160, 39] on input "checkbox" at bounding box center [155, 36] width 43 height 14
checkbox input "true"
click at [277, 251] on div at bounding box center [391, 251] width 635 height 9
click at [286, 249] on div at bounding box center [391, 251] width 635 height 9
click at [430, 140] on div at bounding box center [378, 98] width 151 height 190
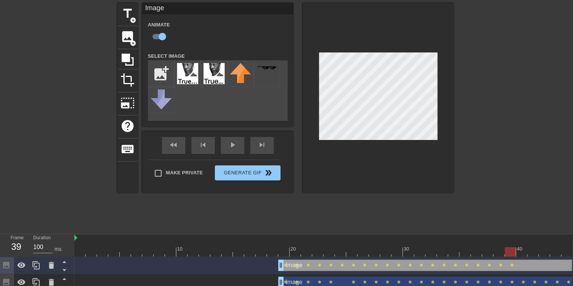
click at [431, 141] on div at bounding box center [378, 98] width 151 height 190
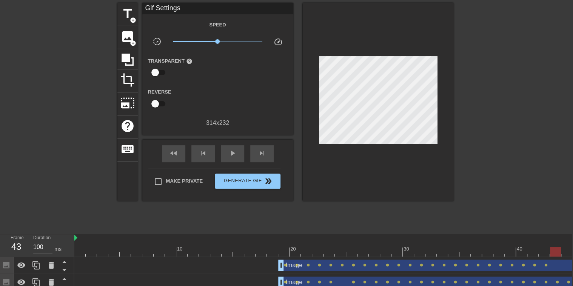
click at [428, 137] on div at bounding box center [378, 102] width 151 height 198
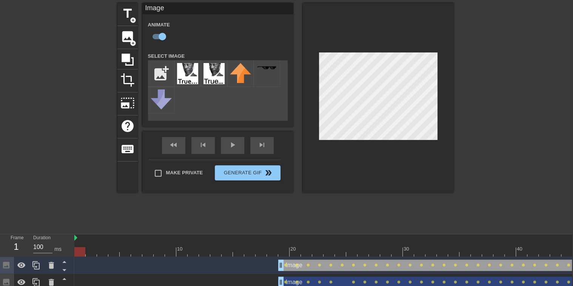
click at [283, 252] on div at bounding box center [391, 251] width 635 height 9
drag, startPoint x: 79, startPoint y: 248, endPoint x: 112, endPoint y: 228, distance: 38.9
click at [79, 248] on div at bounding box center [391, 251] width 635 height 9
click at [224, 150] on div "play_arrow" at bounding box center [232, 145] width 23 height 17
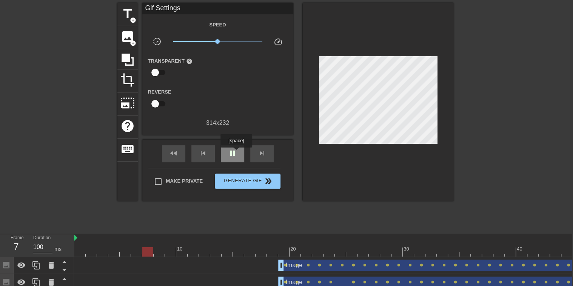
click at [236, 153] on span "pause" at bounding box center [232, 153] width 9 height 9
click at [343, 282] on div "Image drag_handle drag_handle" at bounding box center [493, 282] width 431 height 11
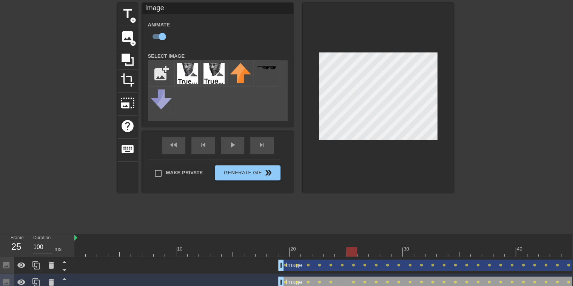
click at [348, 244] on div at bounding box center [351, 246] width 11 height 9
click at [339, 276] on div "Image drag_handle drag_handle lens lens lens lens lens lens lens lens lens lens…" at bounding box center [391, 282] width 635 height 17
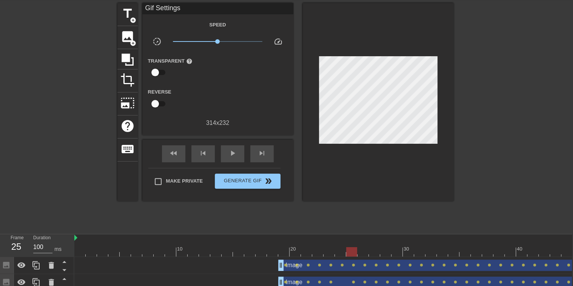
click at [340, 257] on div "Image drag_handle drag_handle lens lens lens lens lens lens lens lens lens lens…" at bounding box center [391, 265] width 635 height 17
click at [340, 247] on div at bounding box center [340, 246] width 11 height 9
click at [92, 280] on div "Image drag_handle drag_handle lens lens lens lens lens lens lens lens lens lens…" at bounding box center [391, 282] width 635 height 11
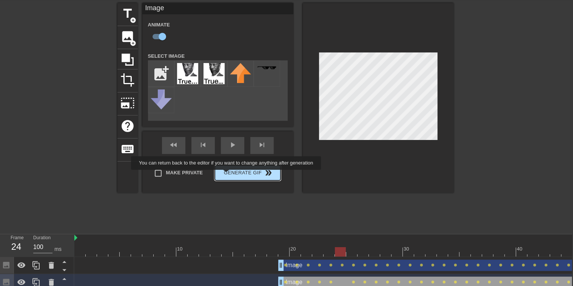
click at [227, 175] on span "Generate Gif double_arrow" at bounding box center [247, 172] width 59 height 9
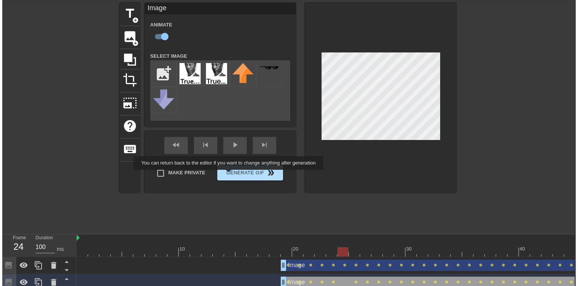
scroll to position [0, 1]
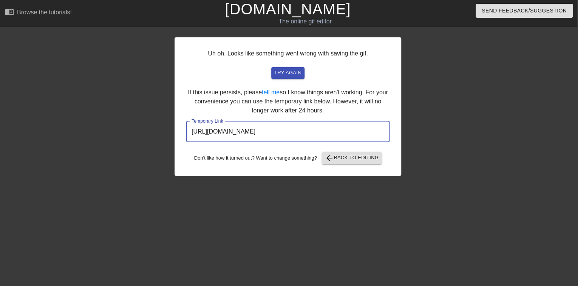
drag, startPoint x: 362, startPoint y: 135, endPoint x: 134, endPoint y: 131, distance: 227.5
click at [134, 131] on div "Uh oh. Looks like something went wrong with saving the gif. try again If this i…" at bounding box center [288, 143] width 578 height 227
